Goal: Task Accomplishment & Management: Manage account settings

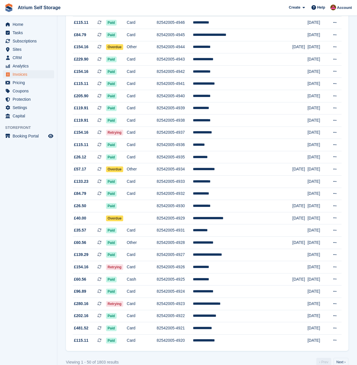
scroll to position [370, 0]
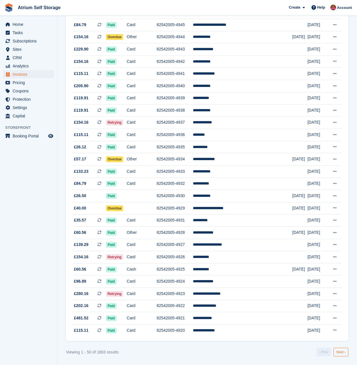
click at [338, 351] on link "Next ›" at bounding box center [341, 351] width 15 height 9
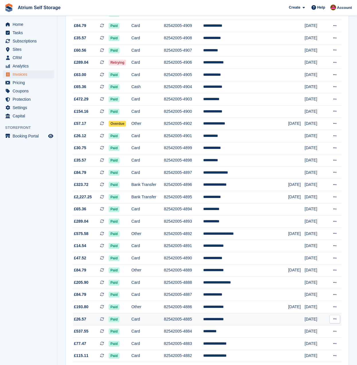
scroll to position [170, 0]
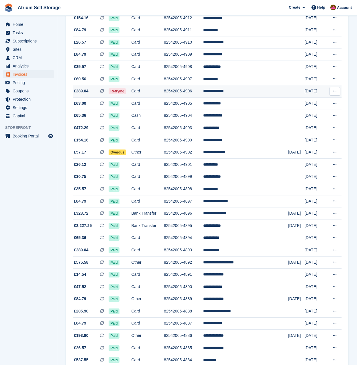
click at [220, 89] on td "**********" at bounding box center [245, 91] width 85 height 12
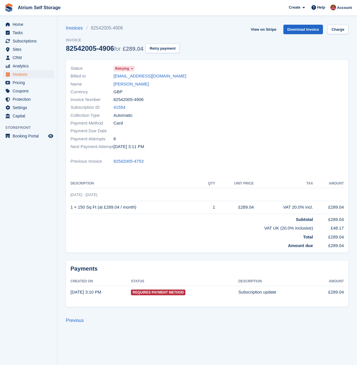
click at [131, 69] on icon at bounding box center [131, 68] width 3 height 3
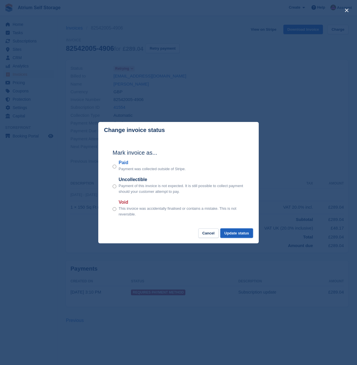
click at [233, 232] on button "Update status" at bounding box center [236, 232] width 33 height 9
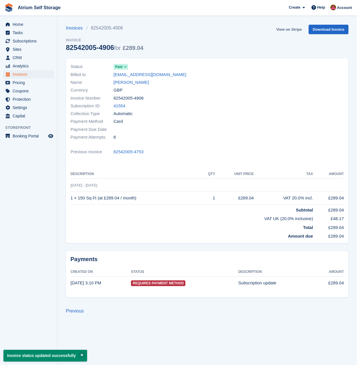
click at [289, 28] on link "View on Stripe" at bounding box center [289, 29] width 30 height 9
click at [14, 73] on span "Invoices" at bounding box center [30, 74] width 34 height 8
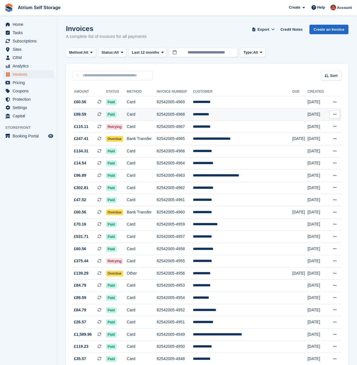
click at [235, 116] on td "**********" at bounding box center [242, 114] width 99 height 12
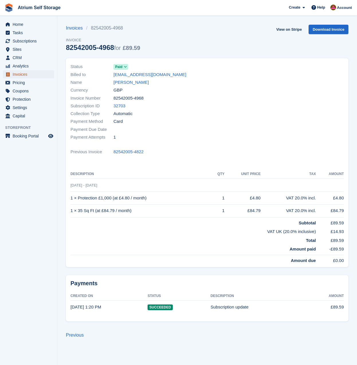
click at [26, 74] on span "Invoices" at bounding box center [30, 74] width 34 height 8
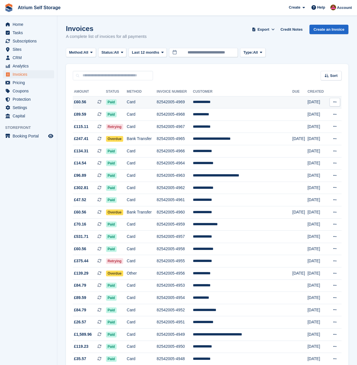
click at [193, 103] on td "82542005-4969" at bounding box center [175, 102] width 36 height 12
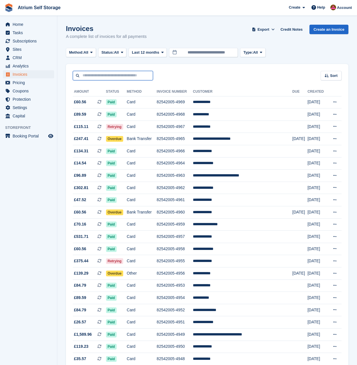
click at [131, 77] on input "text" at bounding box center [113, 75] width 80 height 9
type input "*****"
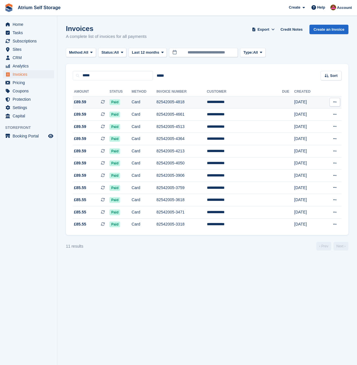
click at [173, 100] on td "82542005-4818" at bounding box center [181, 102] width 50 height 12
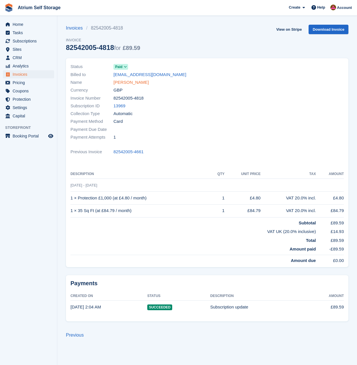
click at [130, 85] on link "Joseph Shore" at bounding box center [130, 82] width 35 height 7
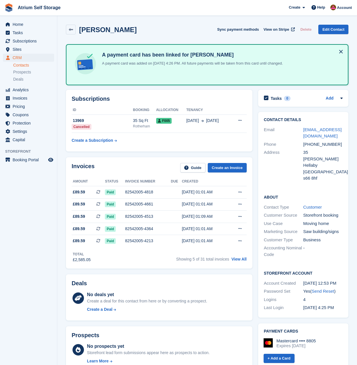
click at [130, 152] on div "Subscriptions ID Booking Allocation Tenancy 13969 Cancelled 35 Sq Ft Rotherham …" at bounding box center [159, 120] width 192 height 67
click at [24, 49] on span "Sites" at bounding box center [30, 49] width 34 height 8
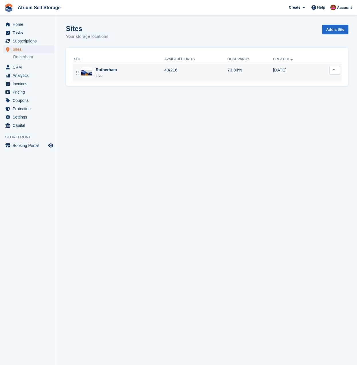
click at [111, 73] on div "Live" at bounding box center [106, 76] width 21 height 6
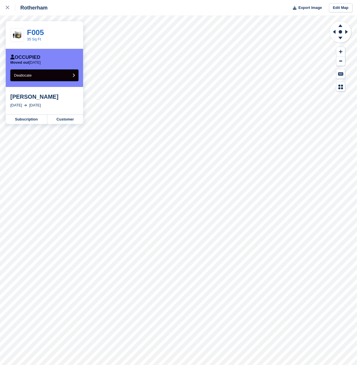
click at [58, 77] on button "Deallocate" at bounding box center [44, 75] width 68 height 12
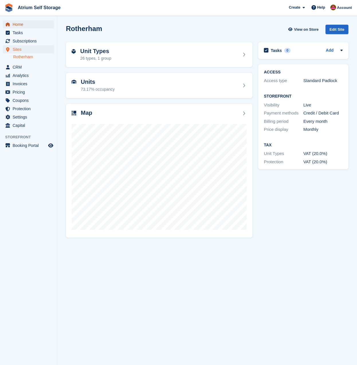
click at [21, 24] on span "Home" at bounding box center [30, 24] width 34 height 8
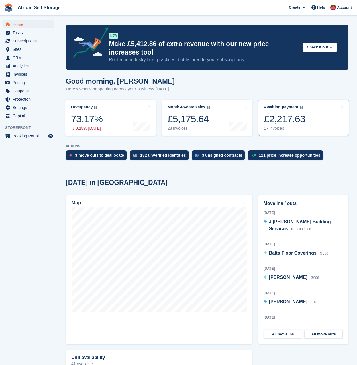
click at [286, 127] on div "17 invoices" at bounding box center [284, 128] width 41 height 5
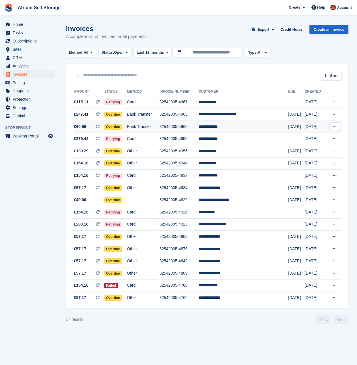
click at [154, 127] on td "Bank Transfer" at bounding box center [143, 126] width 32 height 12
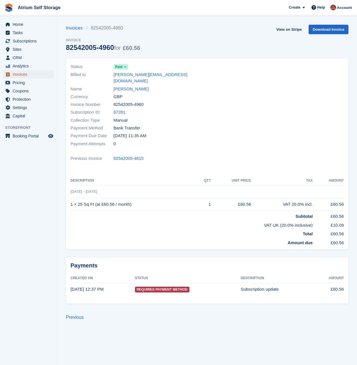
click at [12, 74] on link "Invoices" at bounding box center [28, 74] width 51 height 8
